Goal: Information Seeking & Learning: Learn about a topic

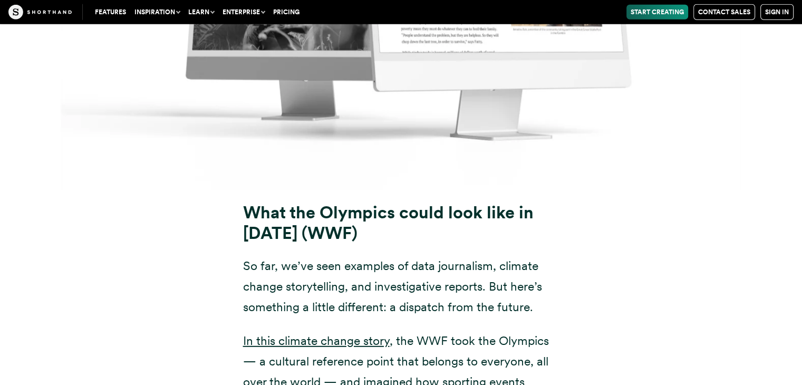
scroll to position [10963, 0]
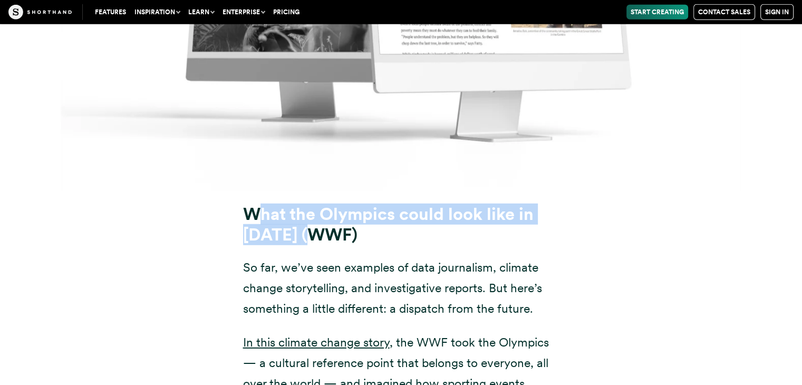
drag, startPoint x: 261, startPoint y: 143, endPoint x: 293, endPoint y: 160, distance: 36.1
click at [293, 204] on h3 "What the Olympics could look like in [DATE] (WWF)" at bounding box center [401, 224] width 316 height 41
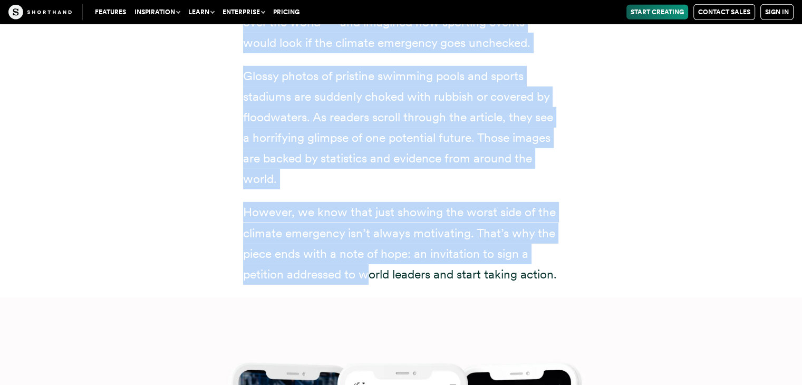
scroll to position [11384, 0]
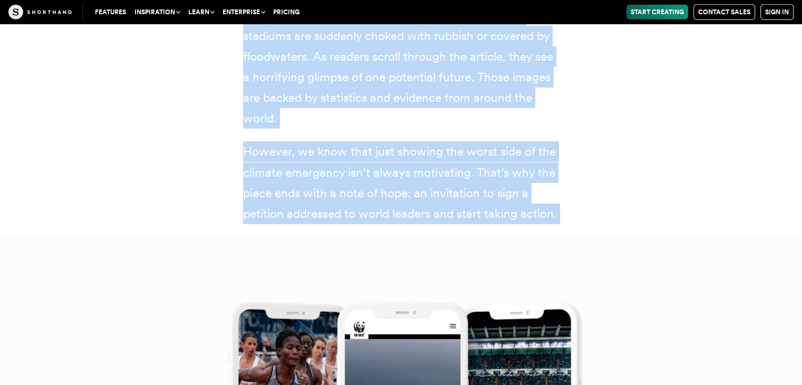
drag, startPoint x: 234, startPoint y: 145, endPoint x: 366, endPoint y: 205, distance: 145.1
copy article "Lore ips Dolorsit ametc adip elit se 2162 (DOE) Te inc, ut’la etdo magnaali en …"
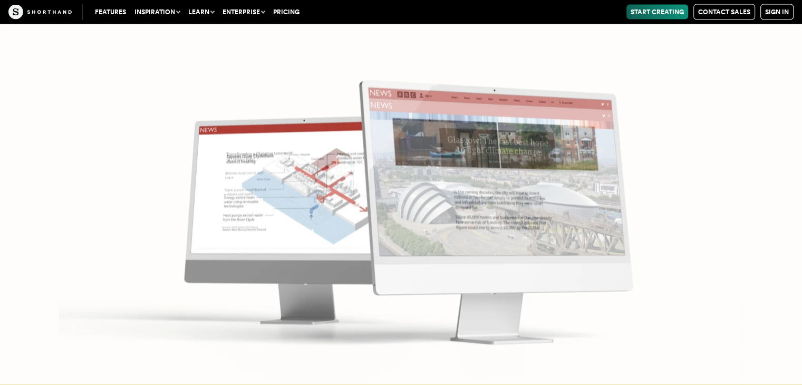
scroll to position [14177, 0]
click at [476, 195] on img at bounding box center [401, 192] width 802 height 385
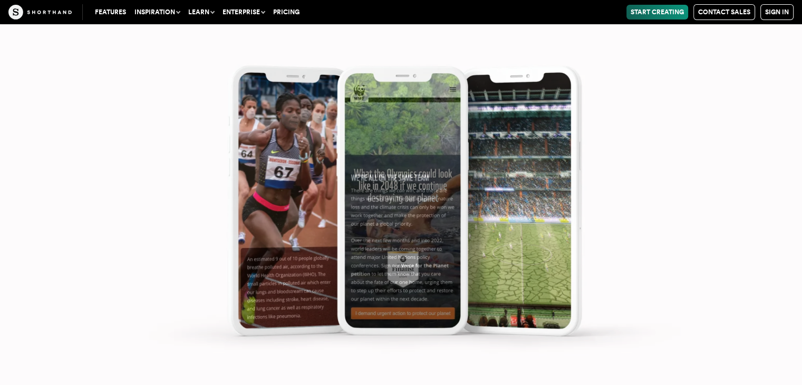
scroll to position [11753, 0]
click at [414, 213] on img at bounding box center [401, 192] width 802 height 385
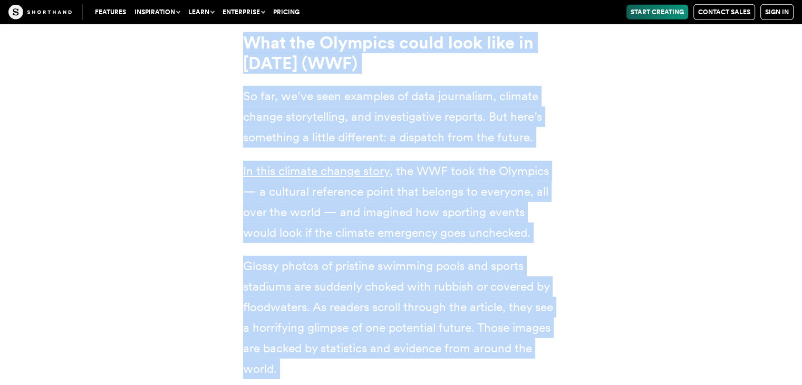
scroll to position [11016, 0]
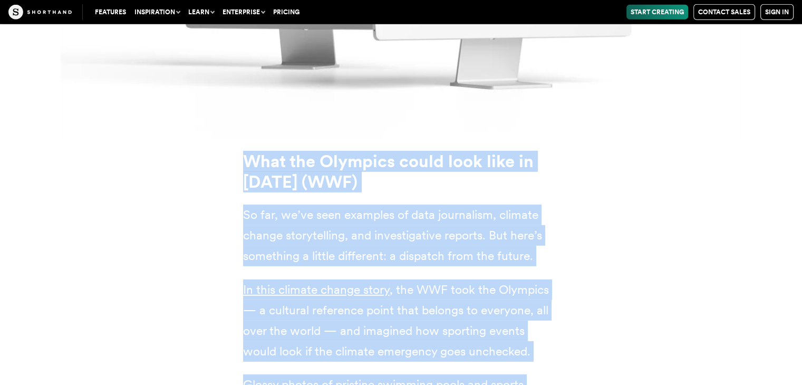
click at [626, 292] on div "What the Olympics could look like in [DATE] (WWF) So far, we’ve seen examples o…" at bounding box center [401, 372] width 717 height 467
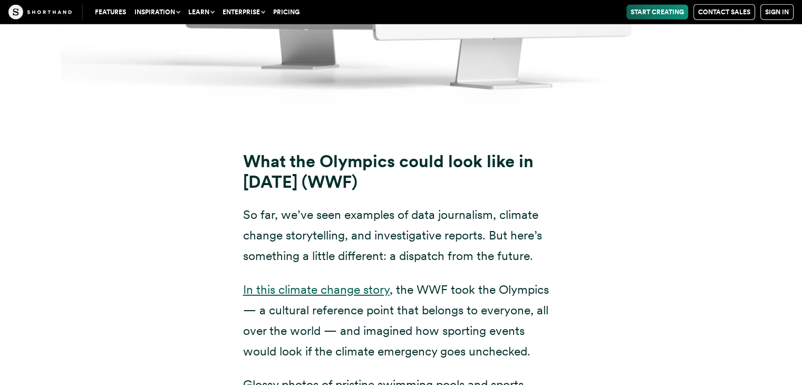
click at [305, 282] on link "In this climate change story" at bounding box center [316, 289] width 146 height 15
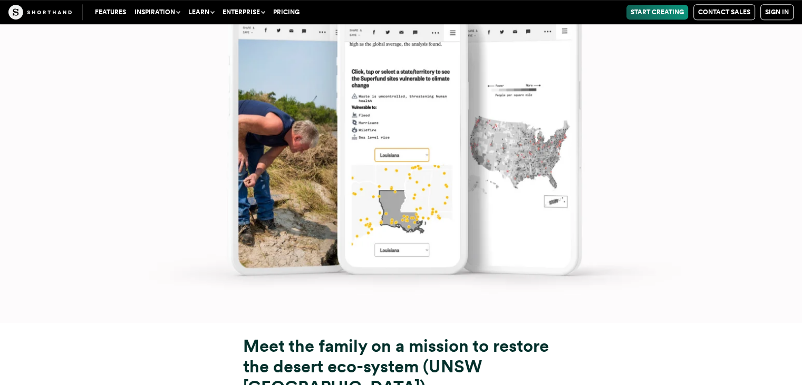
scroll to position [8433, 0]
